Goal: Information Seeking & Learning: Find specific fact

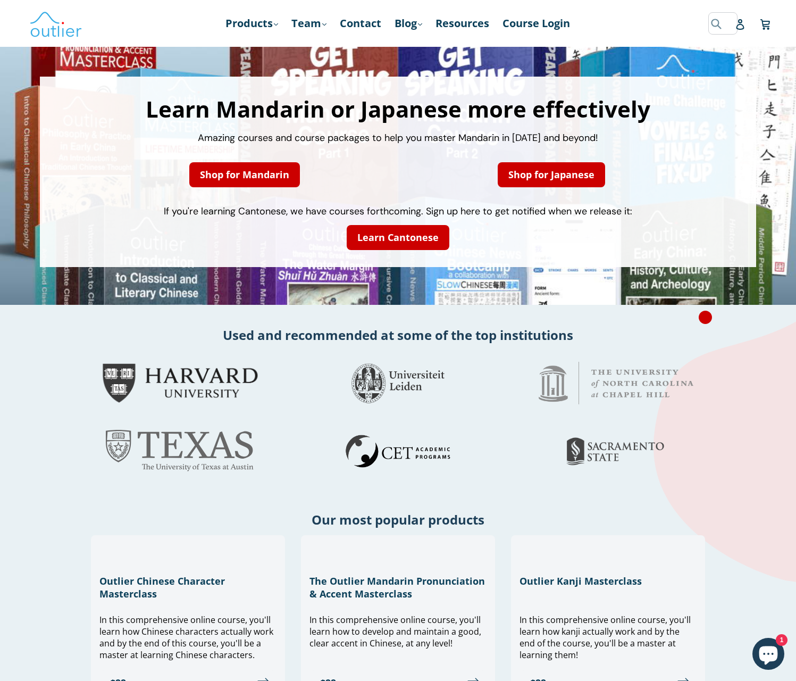
click at [713, 23] on form "Submit" at bounding box center [716, 23] width 16 height 22
click at [647, 26] on input "Search" at bounding box center [661, 23] width 128 height 22
type input "\u672c"
click at [597, 12] on button "Submit" at bounding box center [606, 23] width 18 height 22
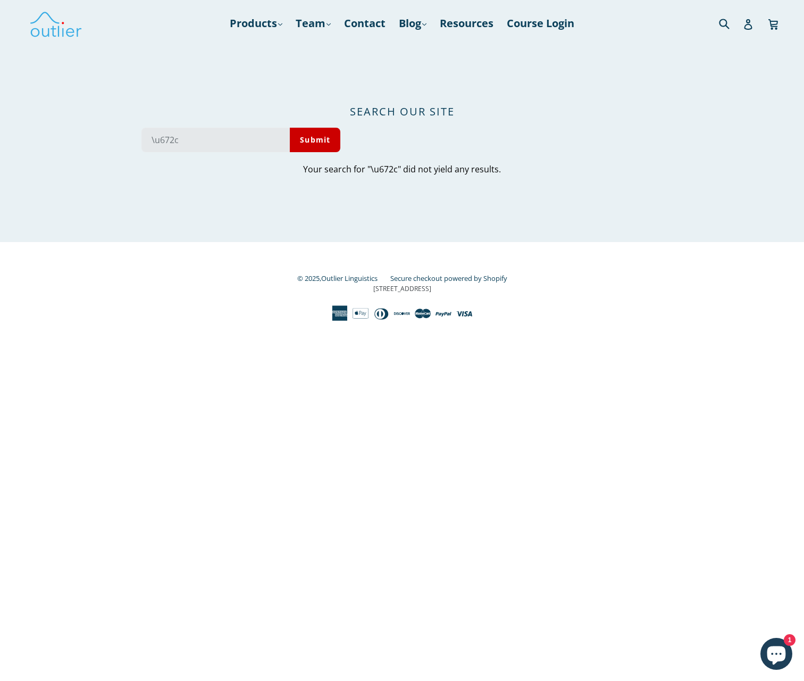
click at [214, 139] on input "\u672c" at bounding box center [215, 140] width 148 height 24
type input "\u672cben"
click at [290, 128] on button "Submit" at bounding box center [315, 140] width 51 height 24
